Goal: Task Accomplishment & Management: Manage account settings

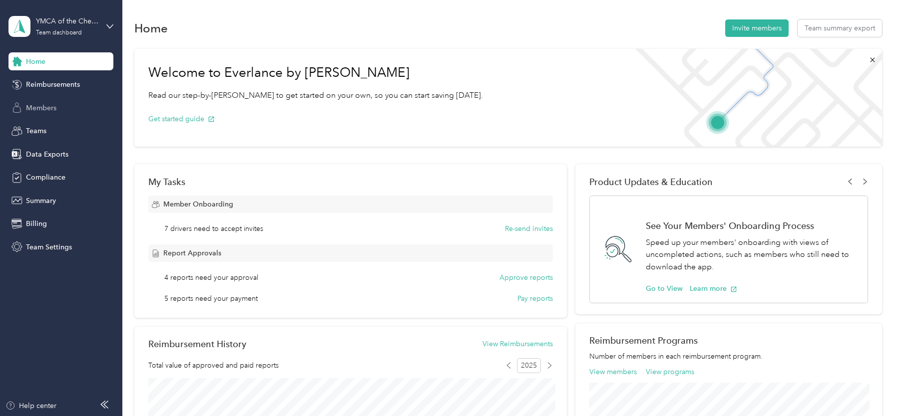
click at [62, 102] on div "Members" at bounding box center [60, 108] width 105 height 18
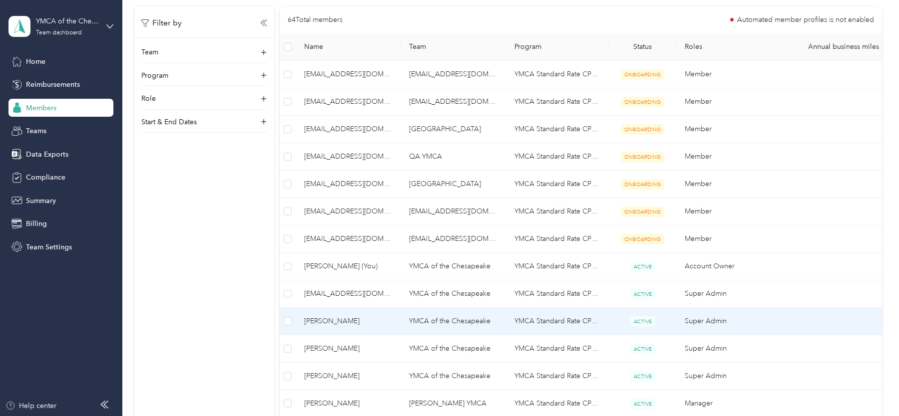
scroll to position [145, 0]
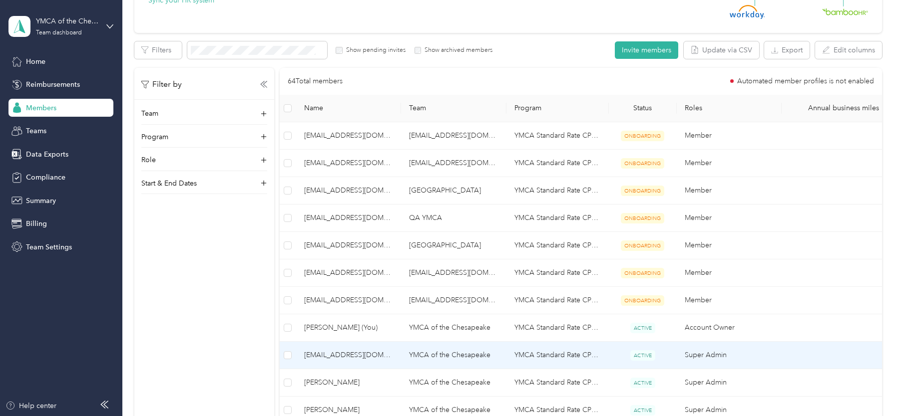
click at [355, 354] on span "[EMAIL_ADDRESS][DOMAIN_NAME]" at bounding box center [348, 355] width 89 height 11
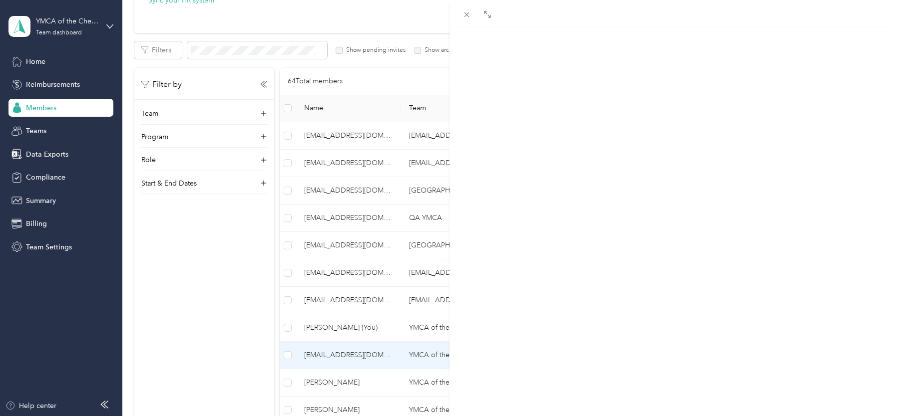
click at [592, 60] on div "Member info" at bounding box center [594, 66] width 47 height 12
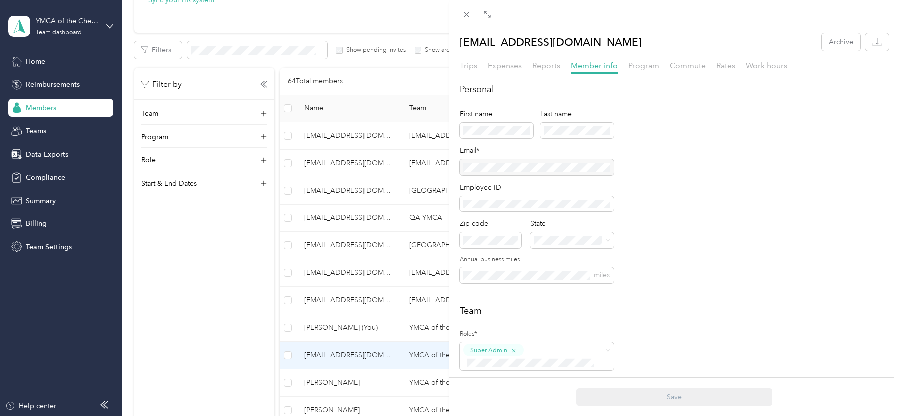
click at [528, 169] on div at bounding box center [537, 167] width 154 height 16
click at [86, 26] on div "[EMAIL_ADDRESS][DOMAIN_NAME] Archive Trips Expenses Reports Member info Program…" at bounding box center [449, 208] width 899 height 416
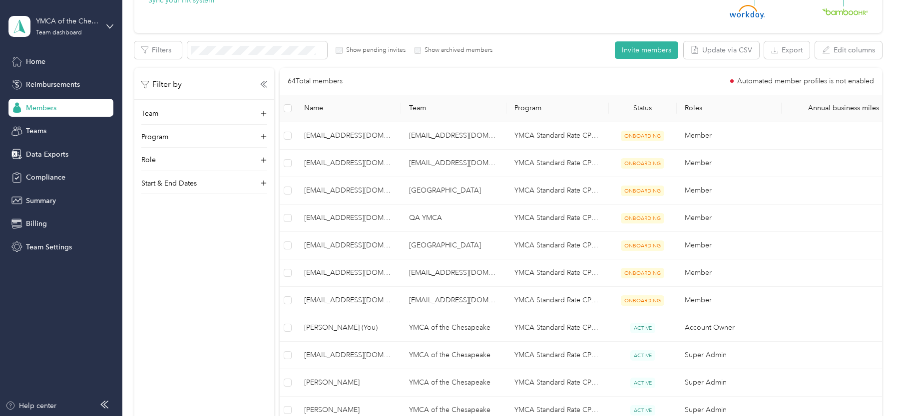
click at [100, 32] on div "YMCA of the Chesapeake Team dashboard" at bounding box center [60, 26] width 105 height 35
click at [85, 128] on div "Log out" at bounding box center [113, 127] width 196 height 17
